Goal: Find specific page/section: Find specific page/section

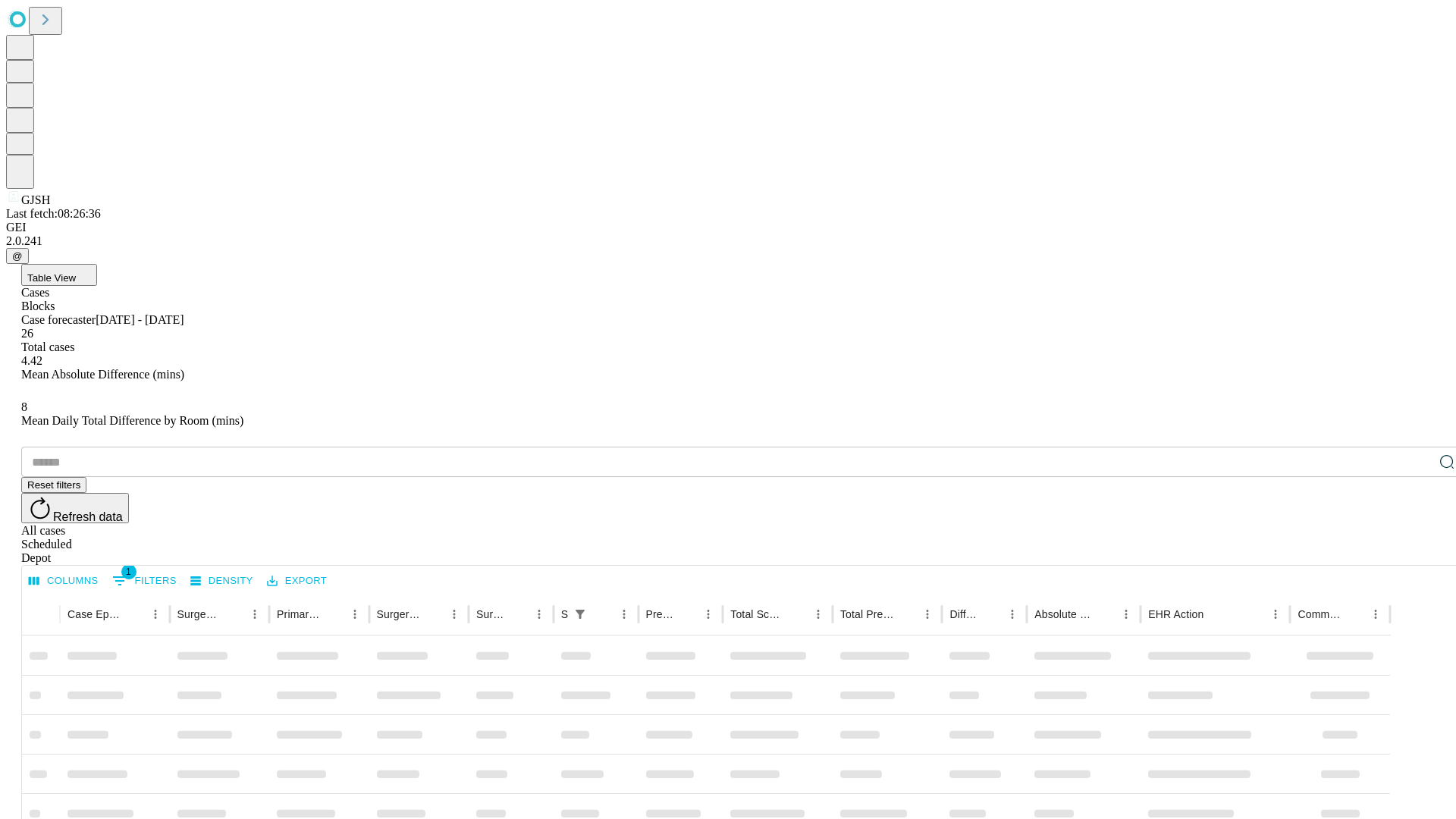
click at [1417, 552] on div "Depot" at bounding box center [744, 559] width 1444 height 14
